Goal: Transaction & Acquisition: Purchase product/service

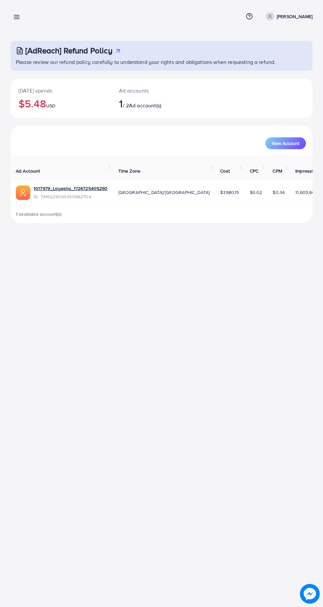
click at [16, 17] on line at bounding box center [16, 17] width 5 height 0
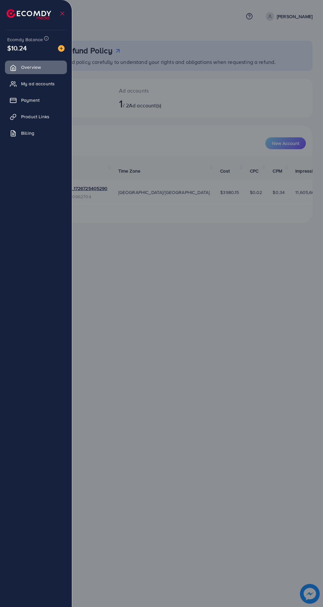
click at [16, 16] on img at bounding box center [29, 14] width 44 height 10
click at [45, 103] on link "Payment" at bounding box center [36, 99] width 62 height 13
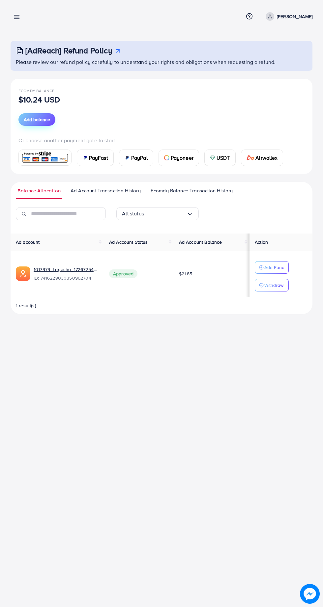
click at [47, 122] on span "Add balance" at bounding box center [37, 119] width 26 height 7
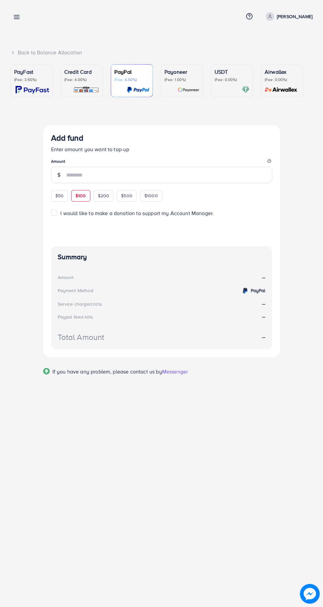
click at [85, 196] on span "$100" at bounding box center [80, 195] width 11 height 7
type input "***"
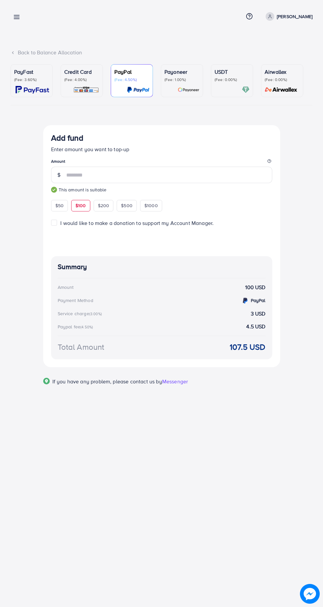
click at [33, 82] on div "PayFast (Fee: 3.60%)" at bounding box center [31, 81] width 35 height 26
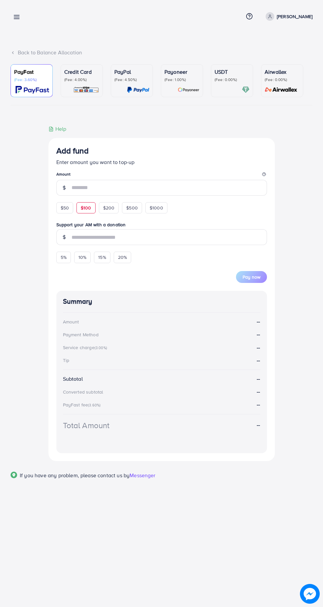
click at [84, 207] on span "$100" at bounding box center [86, 207] width 11 height 7
type input "***"
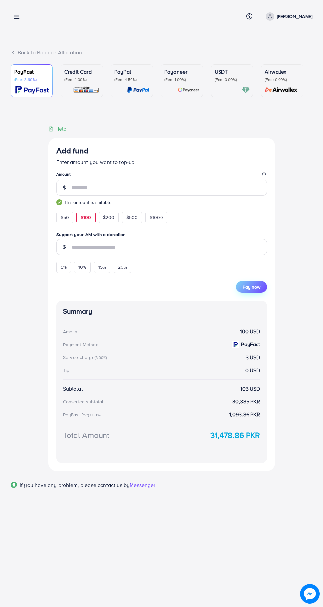
click at [253, 286] on span "Pay now" at bounding box center [251, 286] width 18 height 7
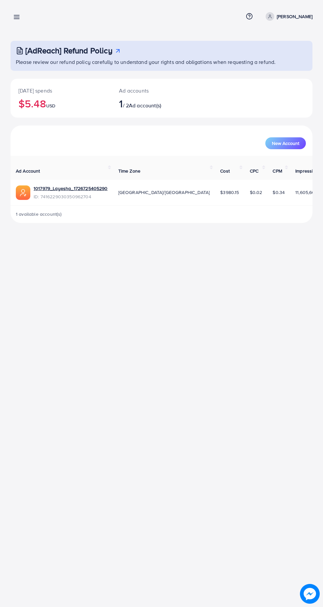
click at [18, 17] on line at bounding box center [16, 17] width 5 height 0
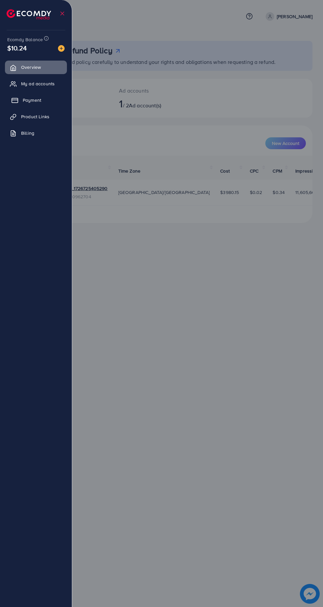
click at [43, 94] on link "Payment" at bounding box center [36, 99] width 62 height 13
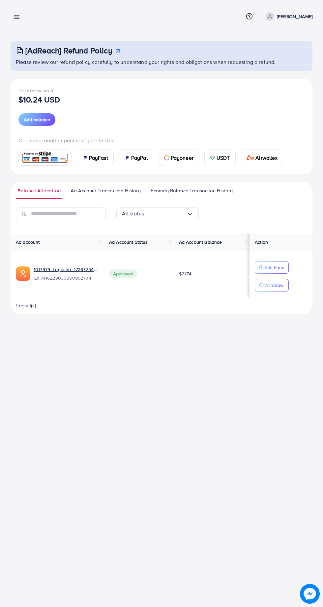
click at [93, 158] on span "PayFast" at bounding box center [98, 158] width 19 height 8
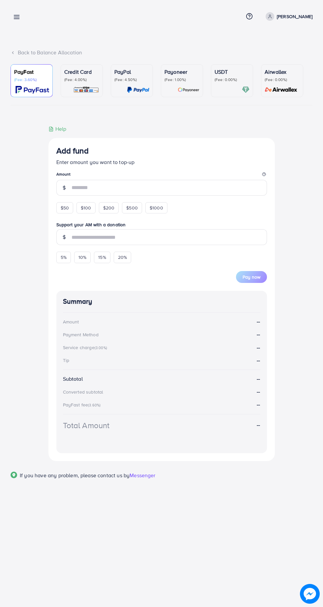
click at [100, 158] on div "Add fund" at bounding box center [161, 152] width 210 height 12
click at [85, 209] on span "$100" at bounding box center [86, 207] width 11 height 7
type input "***"
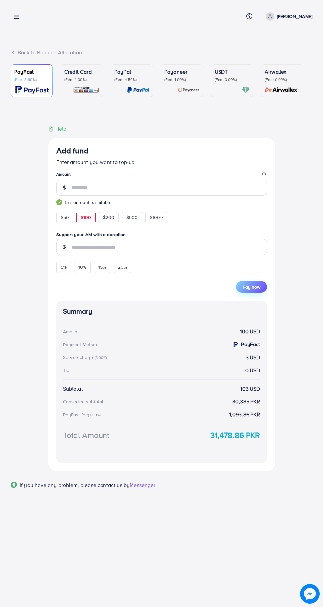
click at [256, 287] on span "Pay now" at bounding box center [251, 286] width 18 height 7
